Goal: Navigation & Orientation: Go to known website

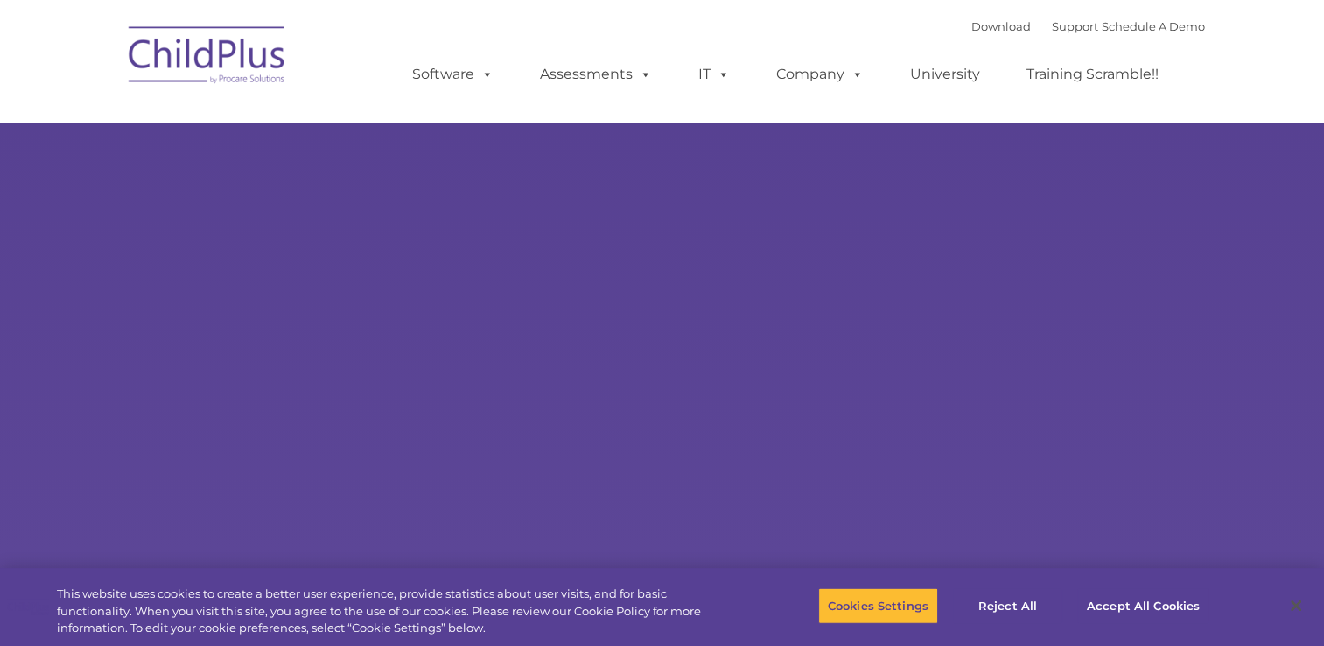
select select "MEDIUM"
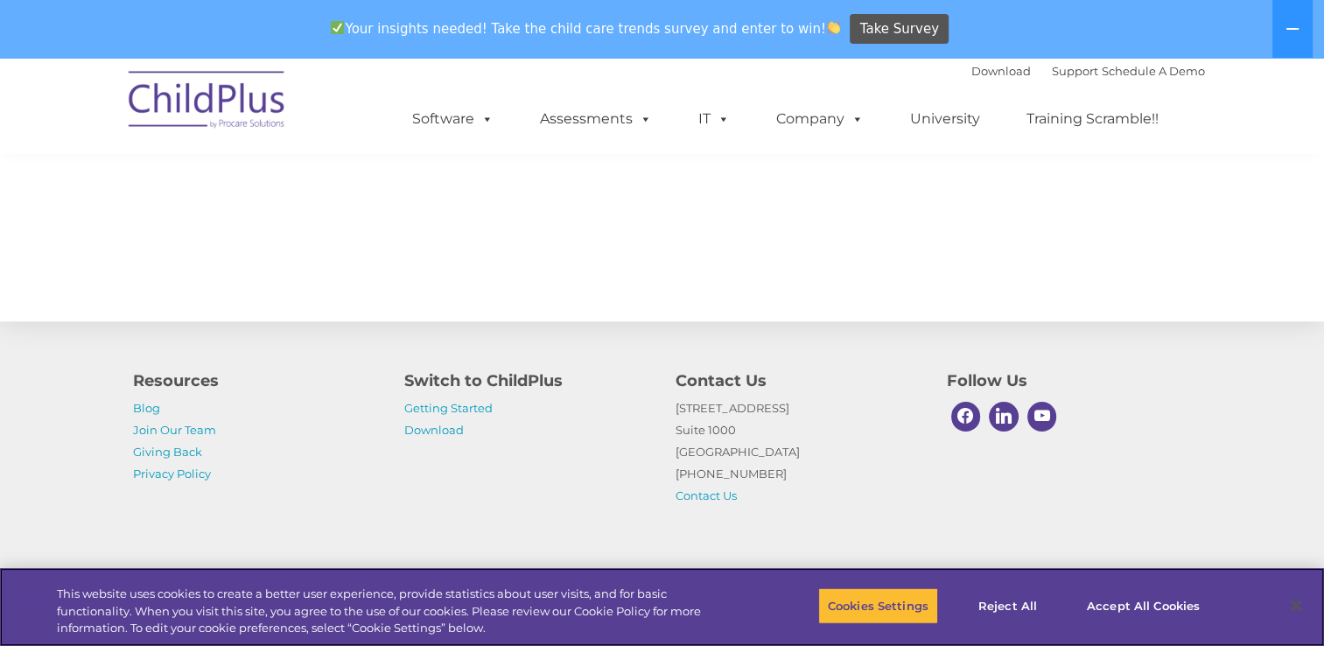
scroll to position [1924, 0]
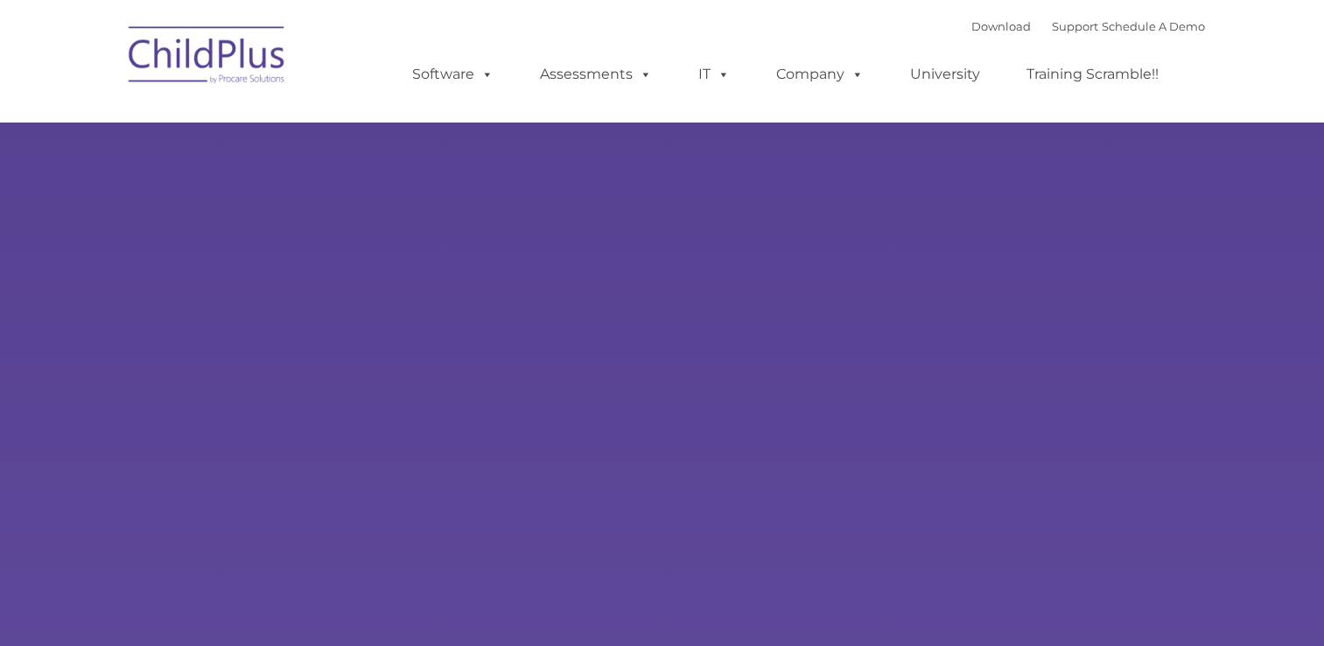
type input ""
select select "MEDIUM"
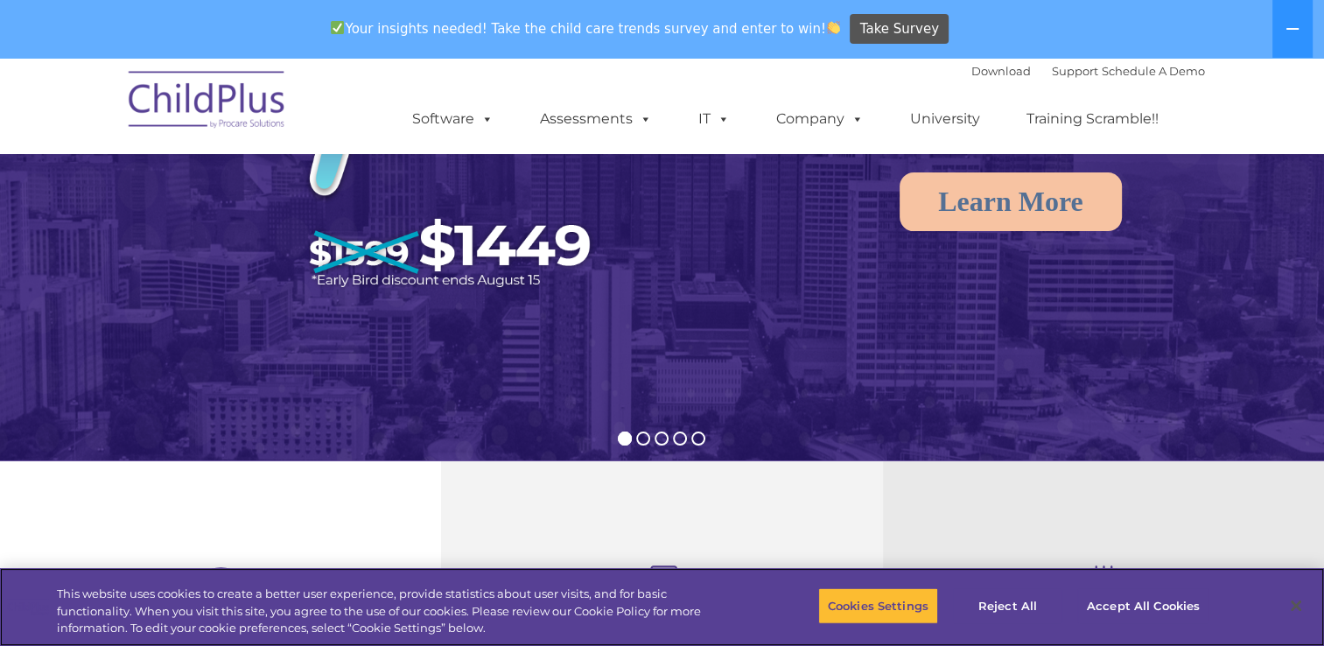
scroll to position [282, 0]
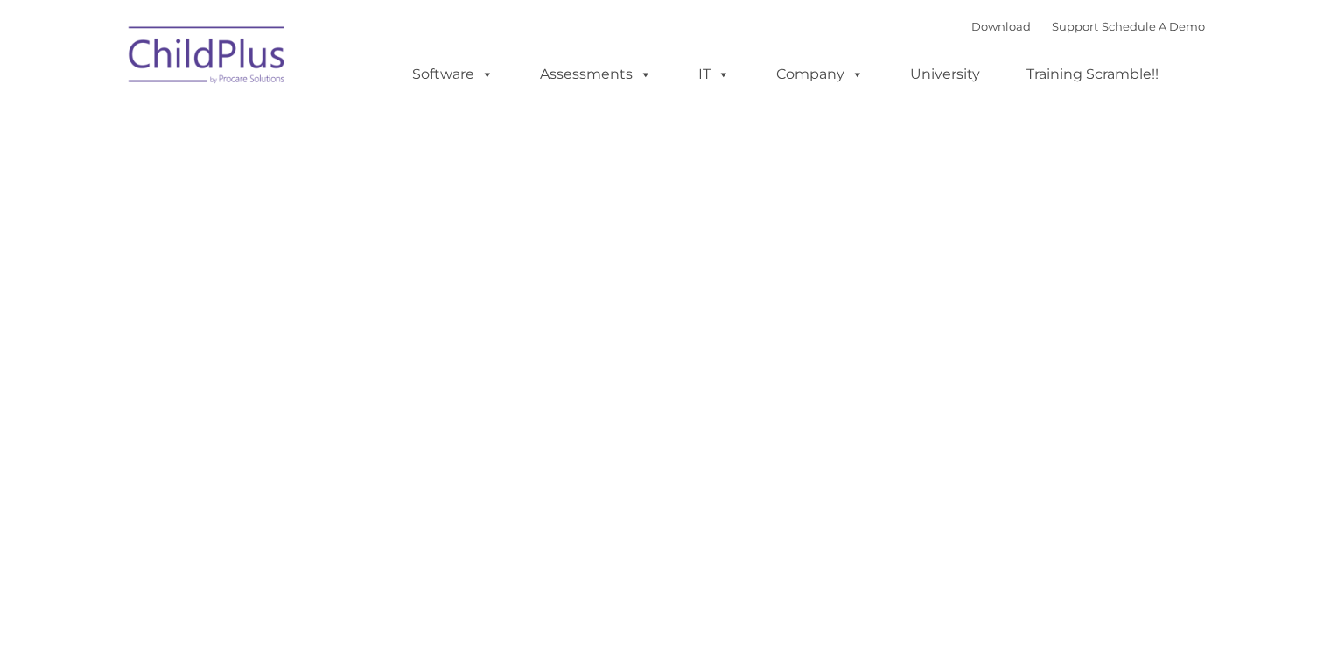
type input ""
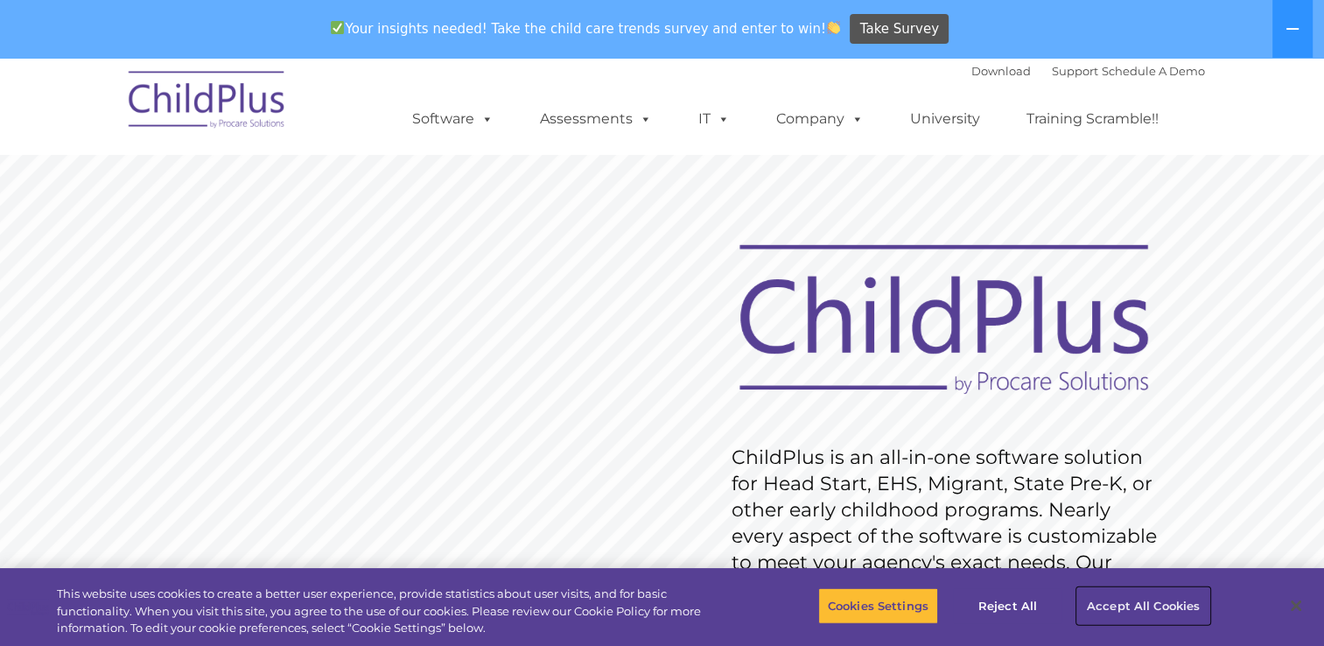
click at [1127, 602] on button "Accept All Cookies" at bounding box center [1143, 605] width 132 height 37
